Goal: Transaction & Acquisition: Download file/media

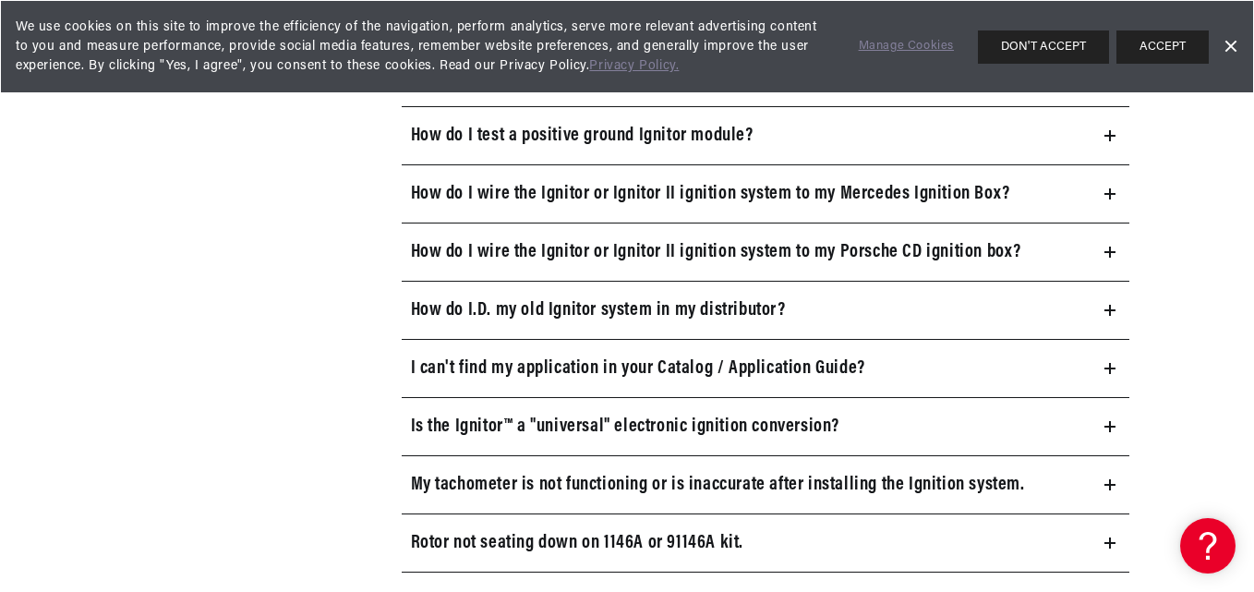
scroll to position [0, 560]
click at [1110, 366] on icon at bounding box center [1110, 368] width 0 height 11
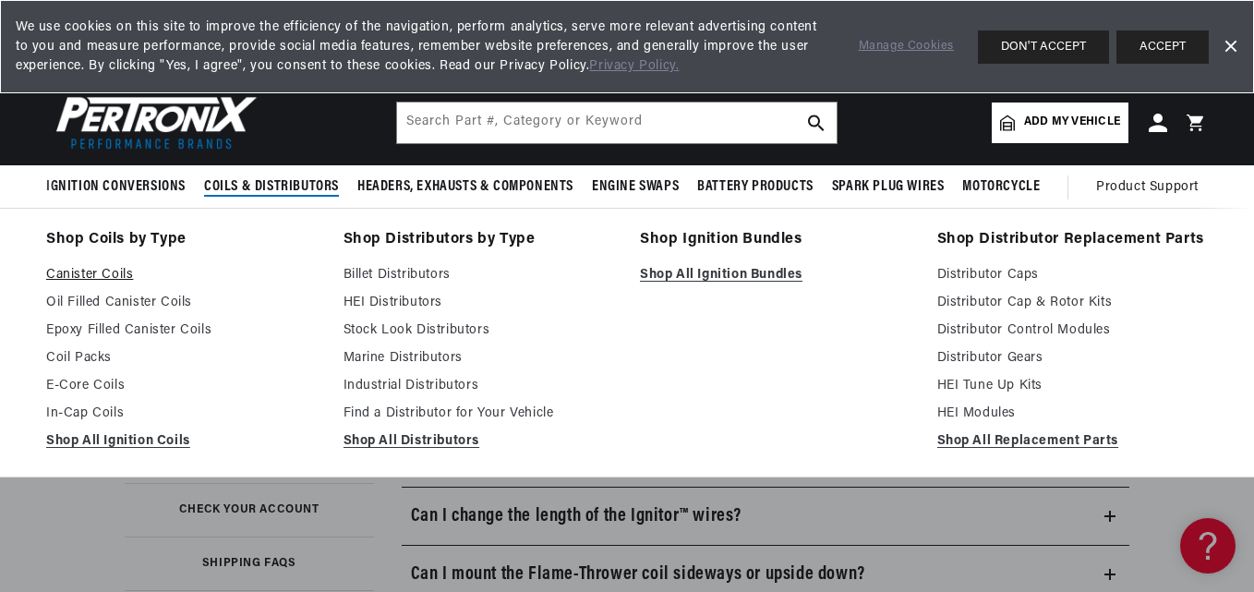
click at [73, 267] on link "Canister Coils" at bounding box center [182, 275] width 272 height 22
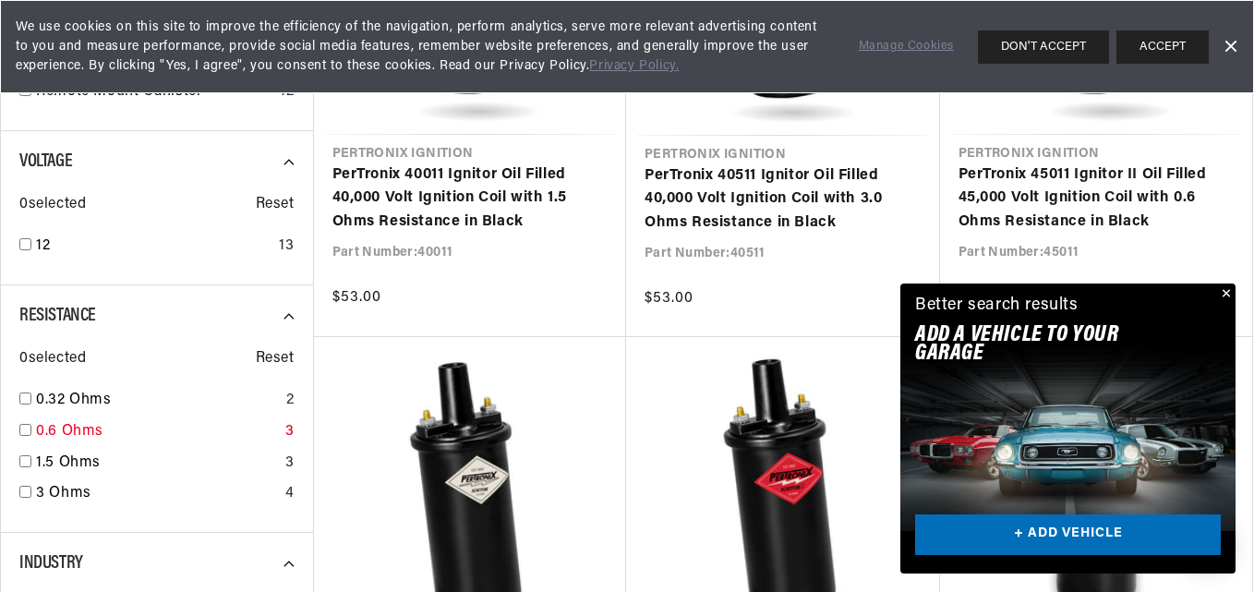
click at [157, 432] on link "0.6 Ohms" at bounding box center [157, 432] width 242 height 24
checkbox input "true"
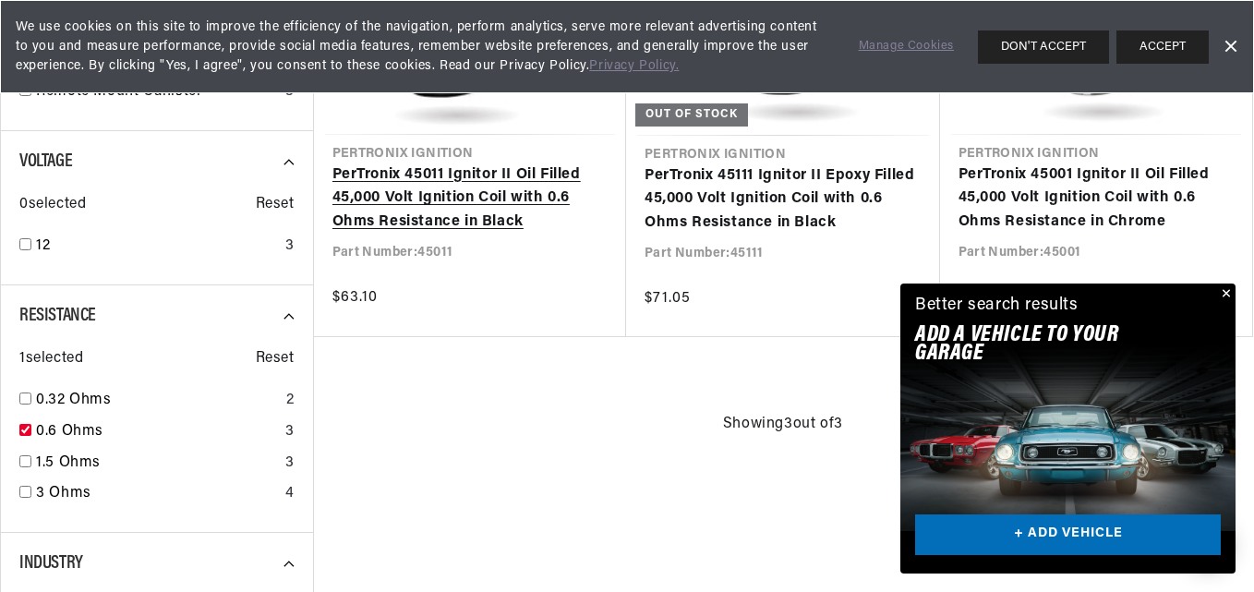
scroll to position [0, 560]
click at [465, 195] on link "PerTronix 45011 Ignitor II Oil Filled 45,000 Volt Ignition Coil with 0.6 Ohms R…" at bounding box center [470, 198] width 276 height 71
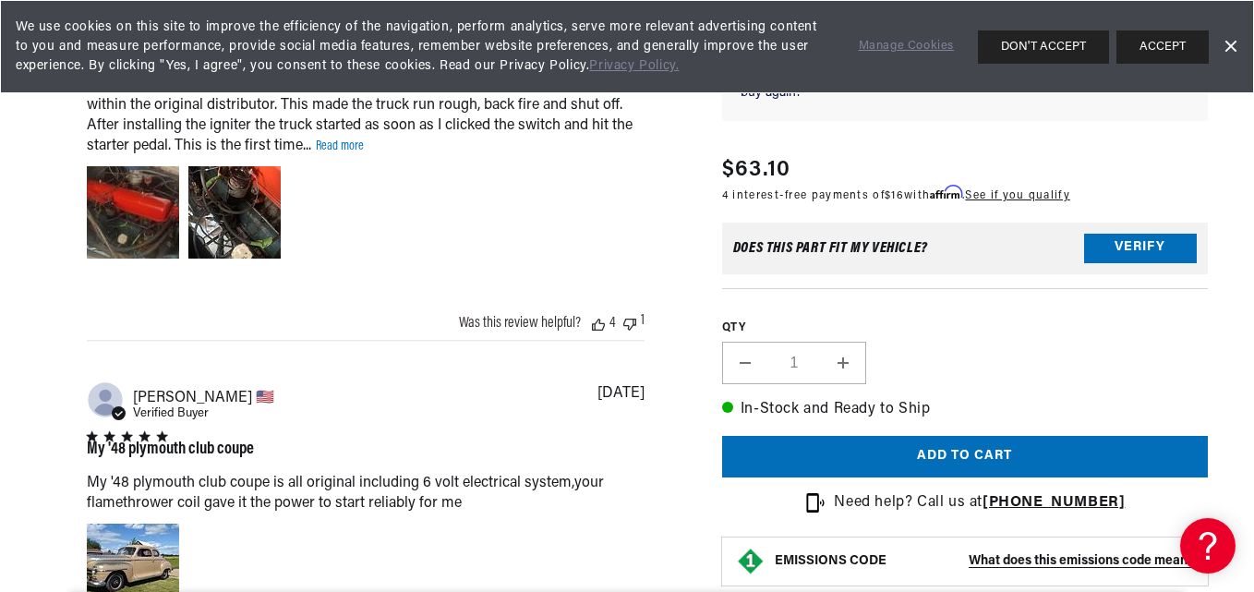
scroll to position [0, 560]
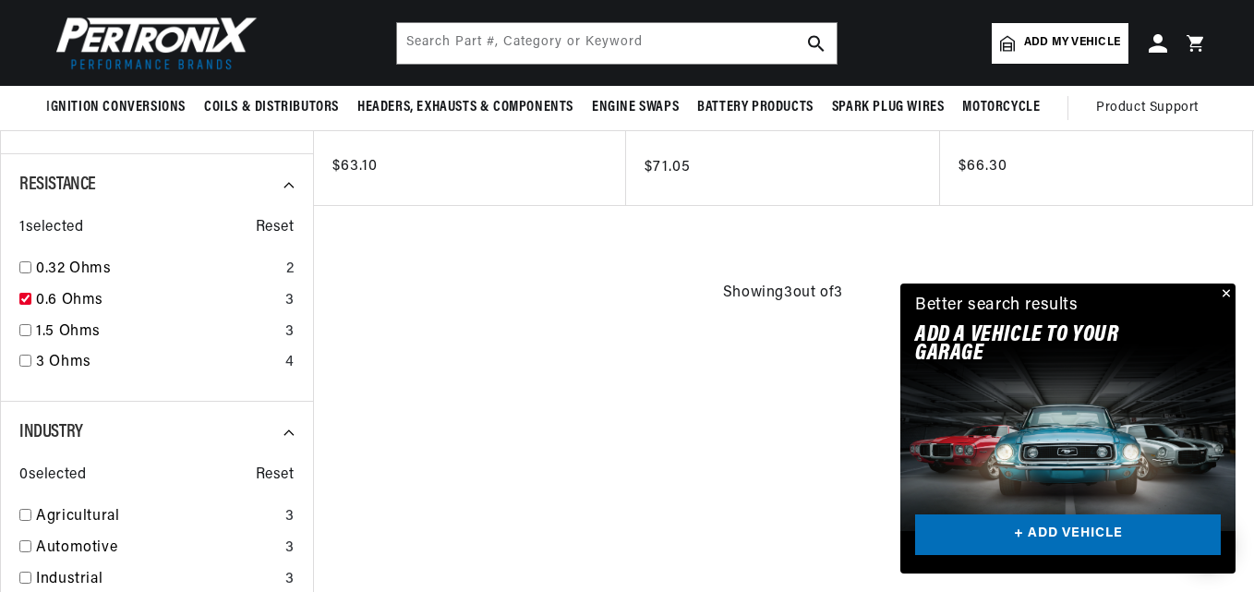
scroll to position [1293, 0]
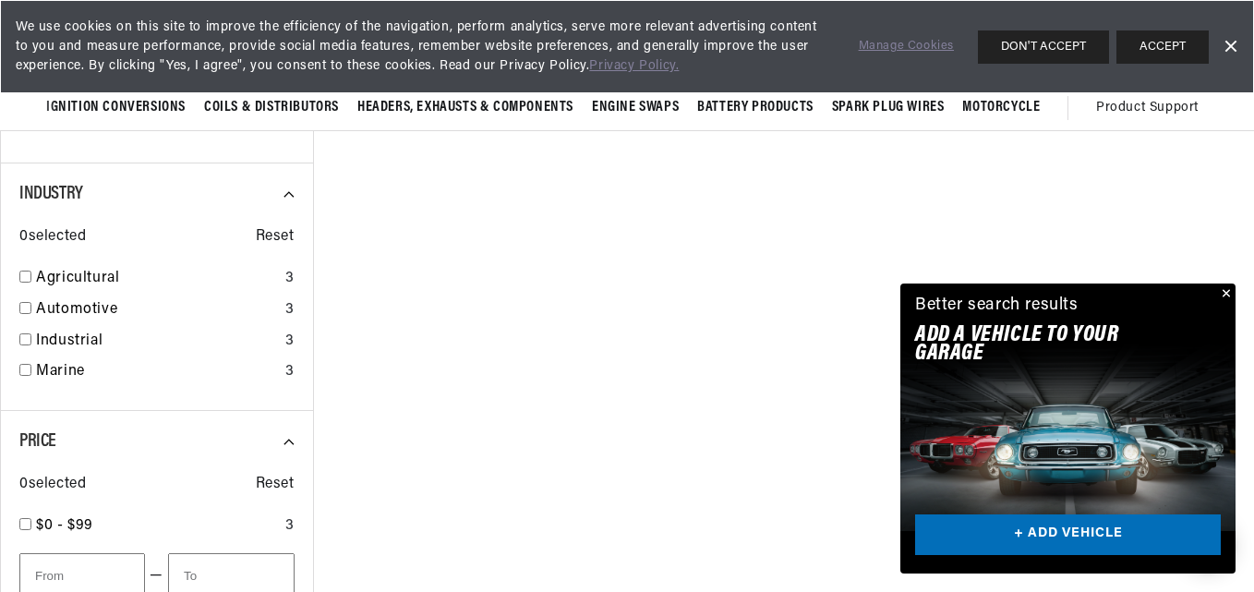
scroll to position [0, 560]
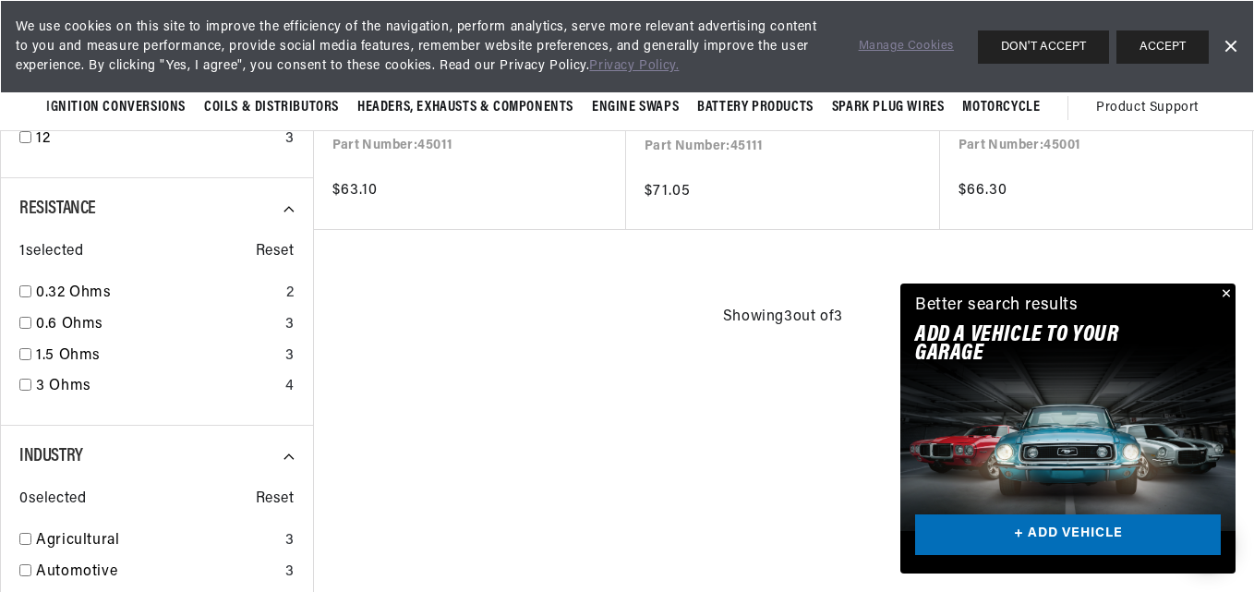
checkbox input "false"
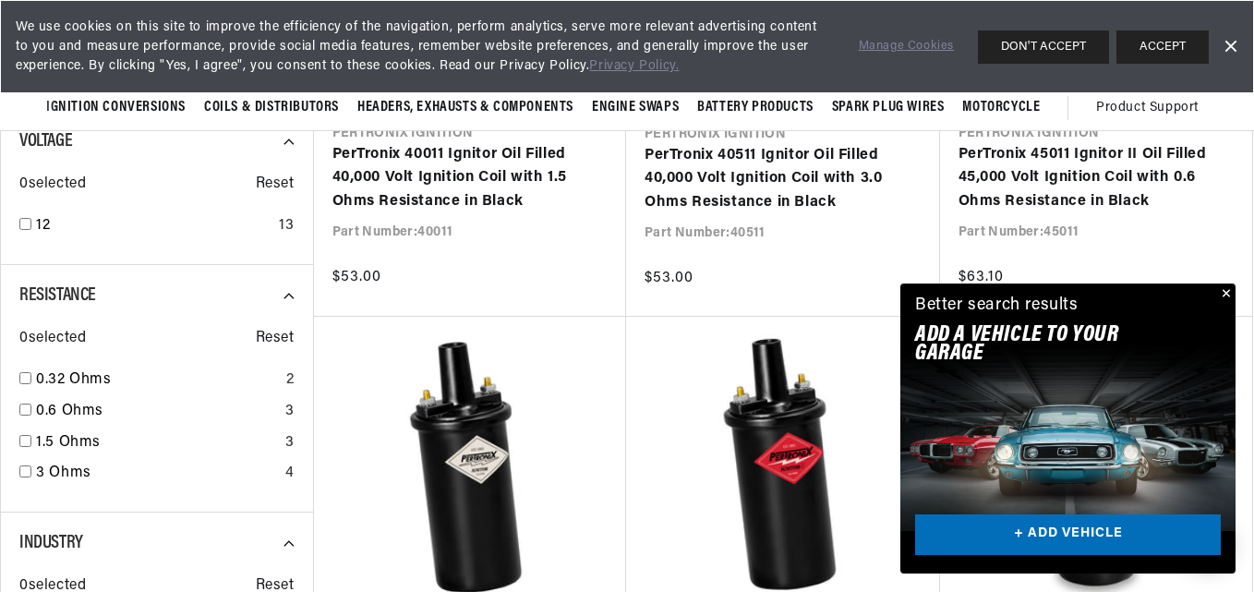
scroll to position [923, 0]
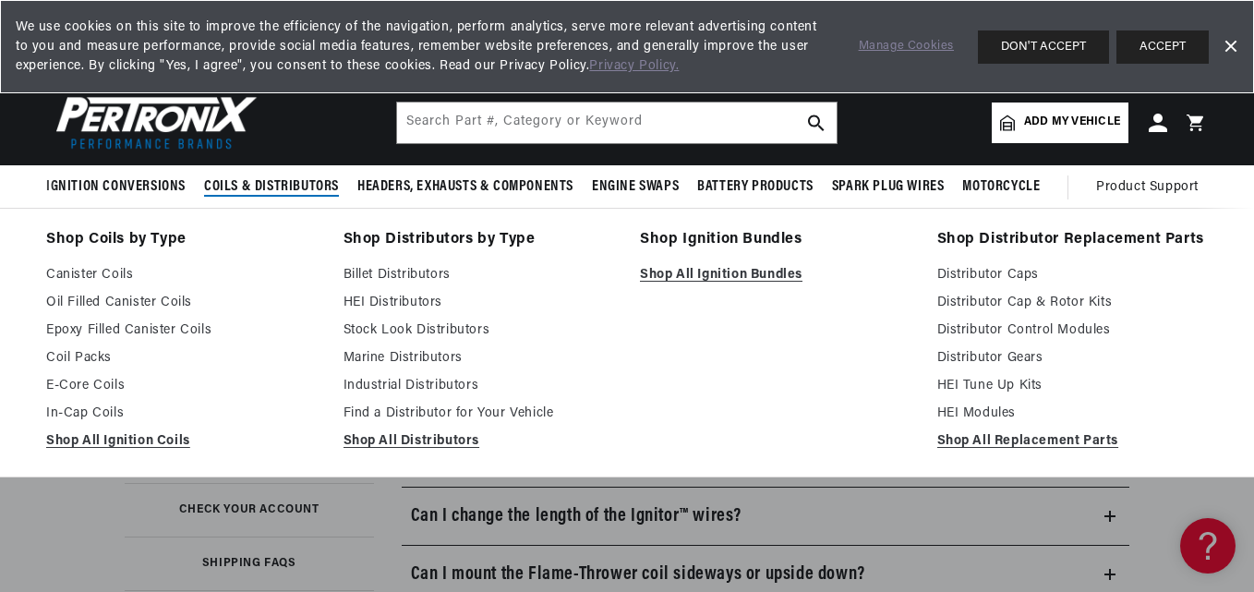
scroll to position [0, 560]
click at [149, 438] on link "Shop All Ignition Coils" at bounding box center [182, 441] width 272 height 22
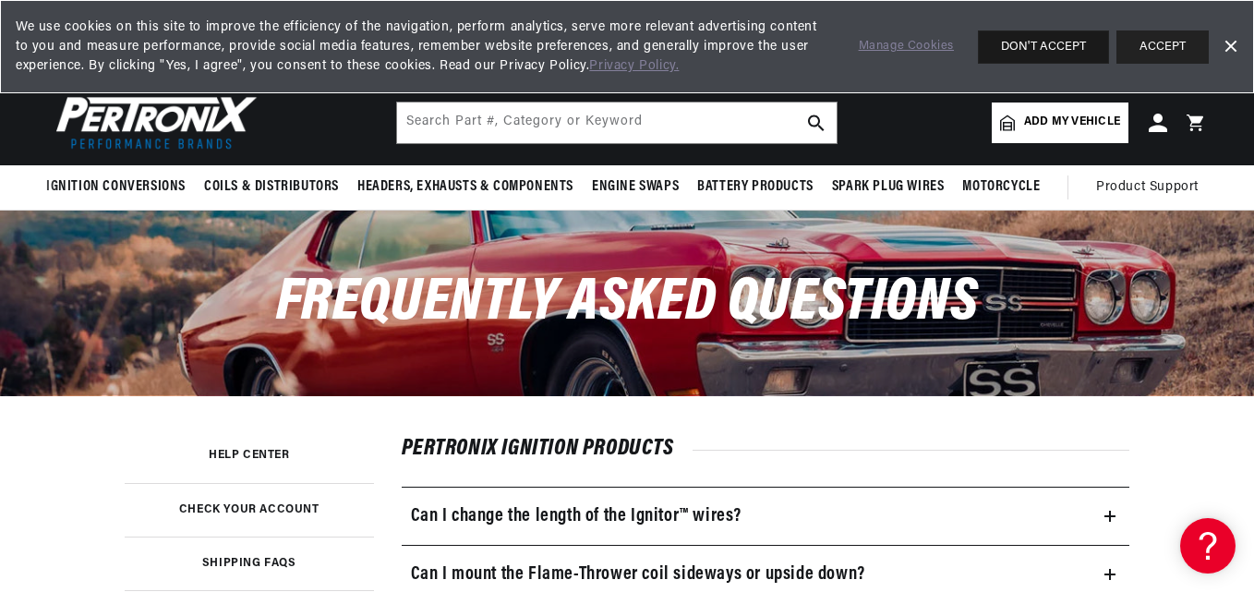
click at [1043, 43] on button "DON'T ACCEPT" at bounding box center [1043, 46] width 131 height 33
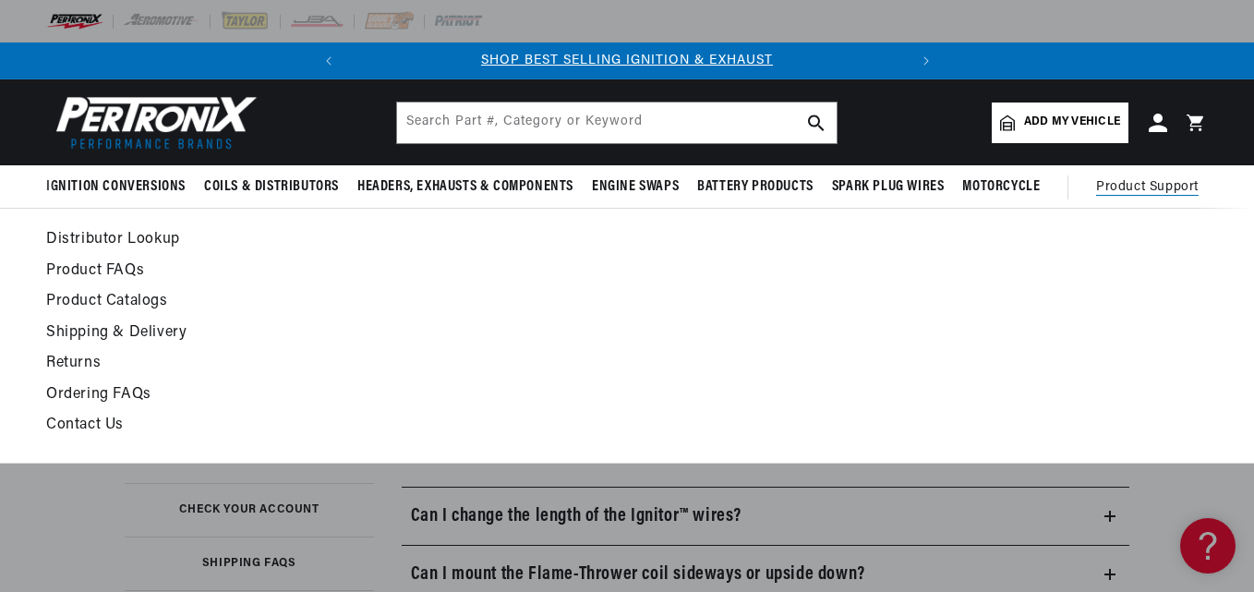
click at [142, 300] on link "Product Catalogs" at bounding box center [469, 302] width 846 height 26
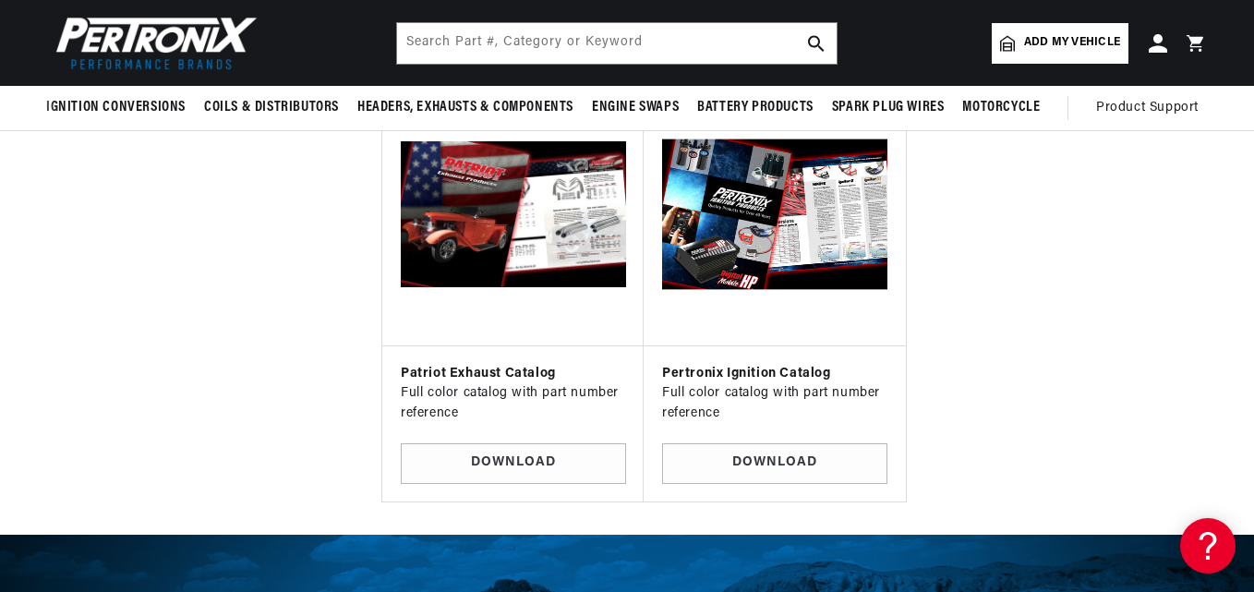
scroll to position [0, 560]
click at [766, 443] on link "Download" at bounding box center [774, 464] width 225 height 42
